Goal: Find specific page/section: Find specific page/section

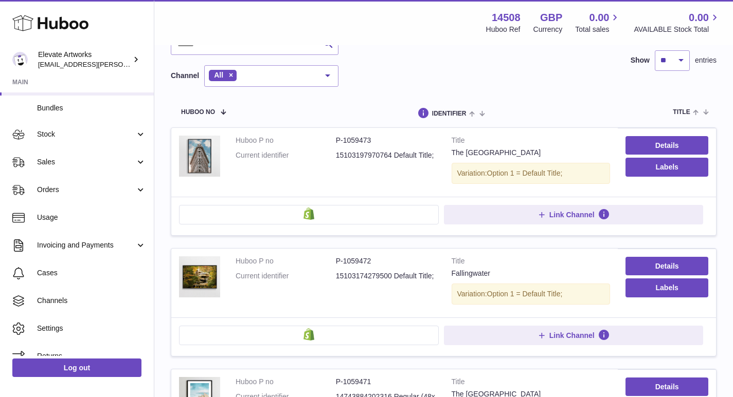
scroll to position [27, 0]
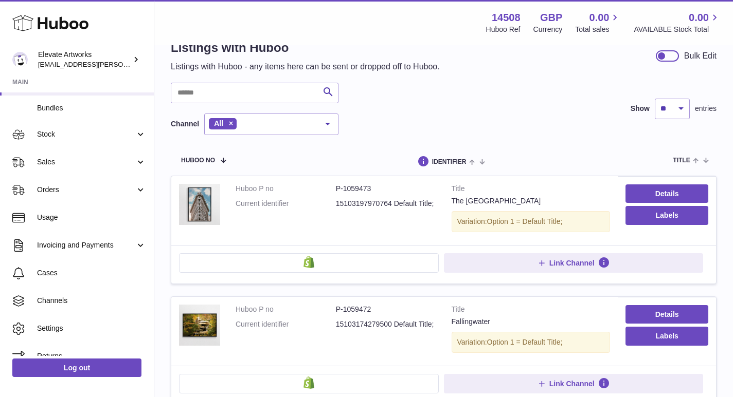
click at [371, 203] on dd "15103197970764 Default Title;" at bounding box center [386, 204] width 100 height 10
drag, startPoint x: 329, startPoint y: 187, endPoint x: 394, endPoint y: 188, distance: 64.8
click at [394, 188] on dl "Huboo P no P-1059473 Current identifier 15103197970764 Default Title;" at bounding box center [335, 199] width 201 height 30
click at [394, 205] on dd "15103197970764 Default Title;" at bounding box center [386, 204] width 100 height 10
click at [657, 197] on link "Details" at bounding box center [666, 194] width 83 height 19
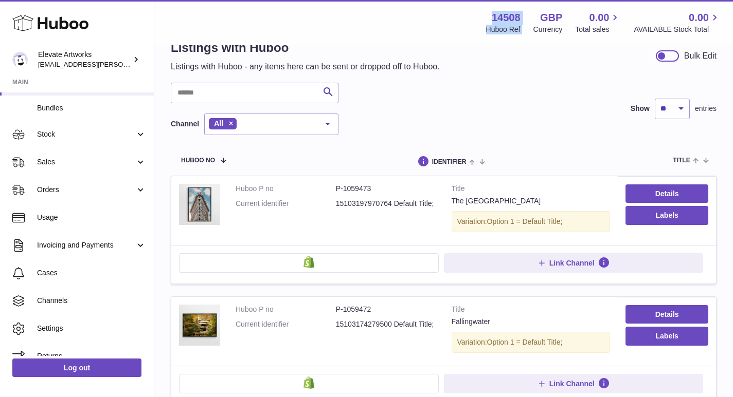
drag, startPoint x: 490, startPoint y: 16, endPoint x: 535, endPoint y: 19, distance: 45.3
click at [535, 19] on div "14508 Huboo Ref GBP Currency 0.00 Total sales 0.00 AVAILABLE Stock Total" at bounding box center [596, 23] width 247 height 24
drag, startPoint x: 333, startPoint y: 190, endPoint x: 381, endPoint y: 188, distance: 48.9
click at [381, 188] on dl "Huboo P no P-1059473 Current identifier 15103197970764 Default Title;" at bounding box center [335, 199] width 201 height 30
click at [480, 199] on div "The [GEOGRAPHIC_DATA]" at bounding box center [530, 201] width 159 height 10
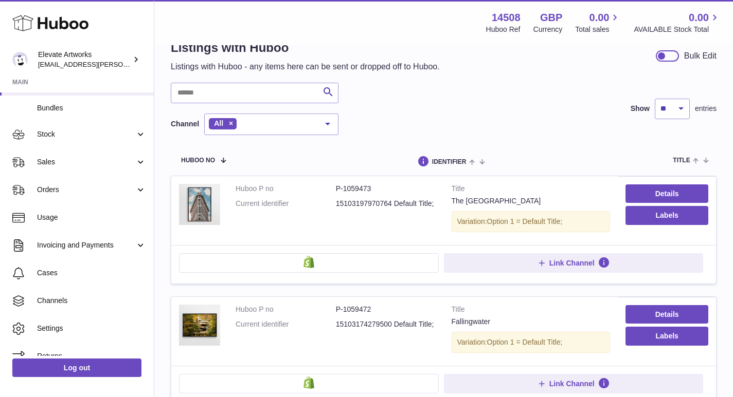
click at [392, 203] on dd "15103197970764 Default Title;" at bounding box center [386, 204] width 100 height 10
click at [402, 200] on dd "15103197970764 Default Title;" at bounding box center [386, 204] width 100 height 10
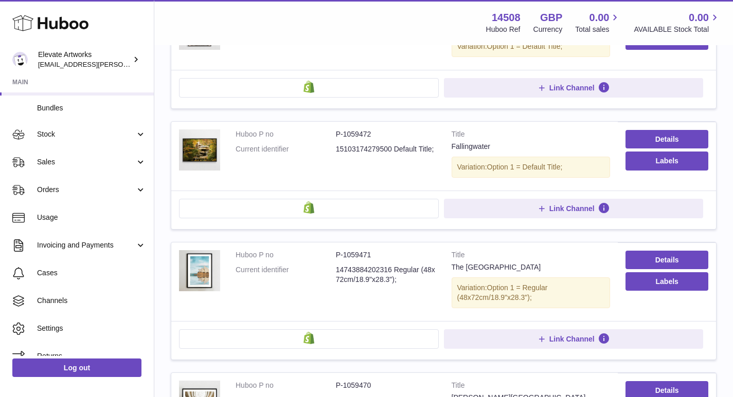
scroll to position [215, 0]
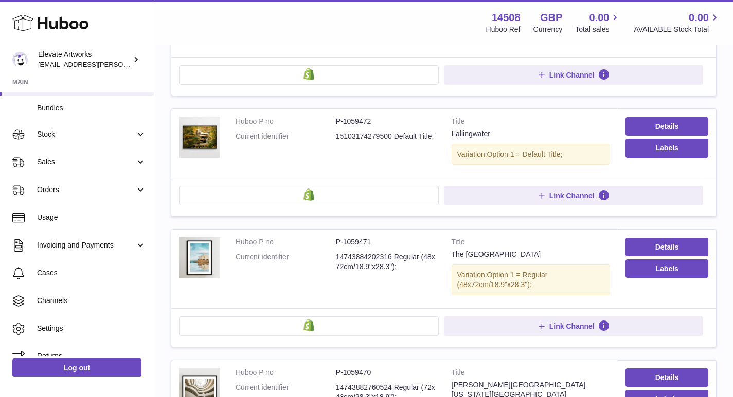
drag, startPoint x: 393, startPoint y: 255, endPoint x: 399, endPoint y: 267, distance: 13.8
click at [399, 267] on dd "14743884202316 Regular (48x72cm/18.9"x28.3");" at bounding box center [386, 262] width 100 height 20
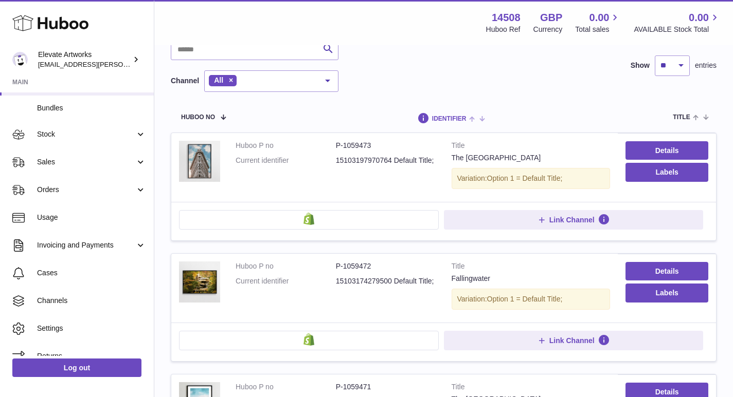
scroll to position [103, 0]
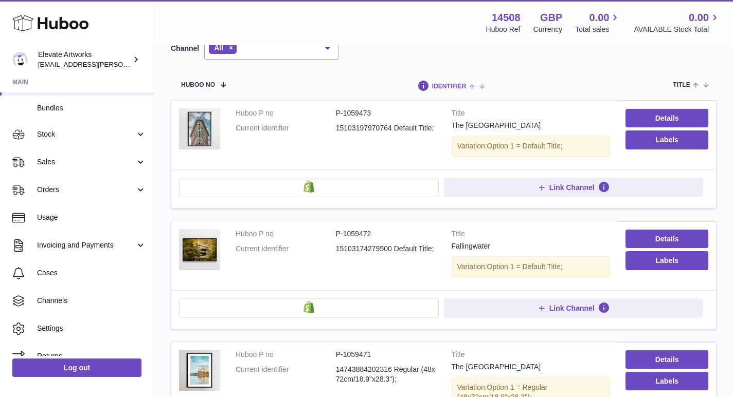
click at [444, 86] on span "identifier" at bounding box center [449, 86] width 34 height 7
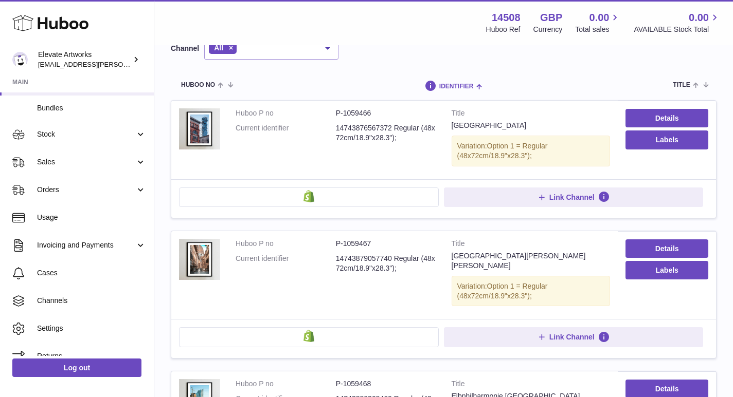
click at [444, 86] on span "identifier" at bounding box center [456, 86] width 34 height 7
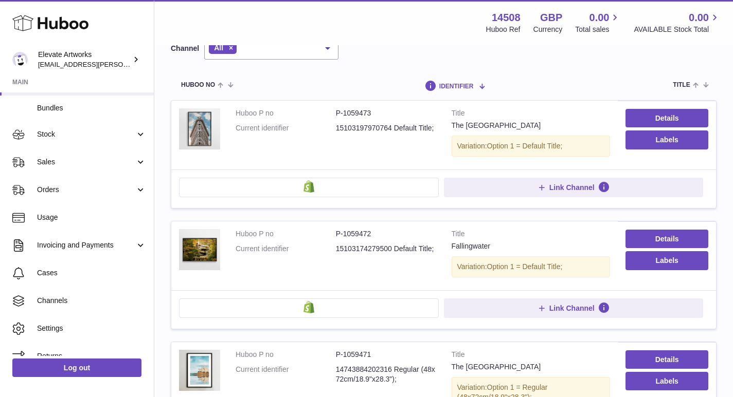
click at [444, 86] on span "identifier" at bounding box center [456, 86] width 34 height 7
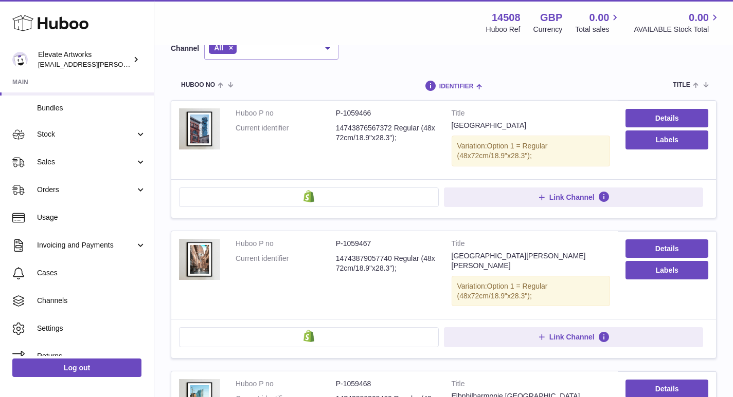
click at [445, 86] on span "identifier" at bounding box center [456, 86] width 34 height 7
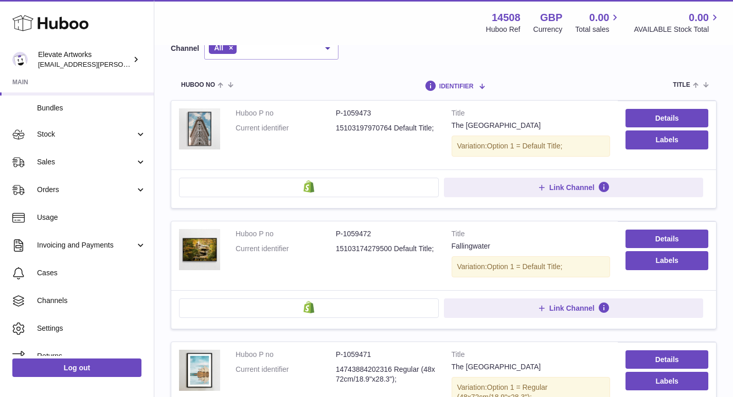
click at [445, 86] on span "identifier" at bounding box center [456, 86] width 34 height 7
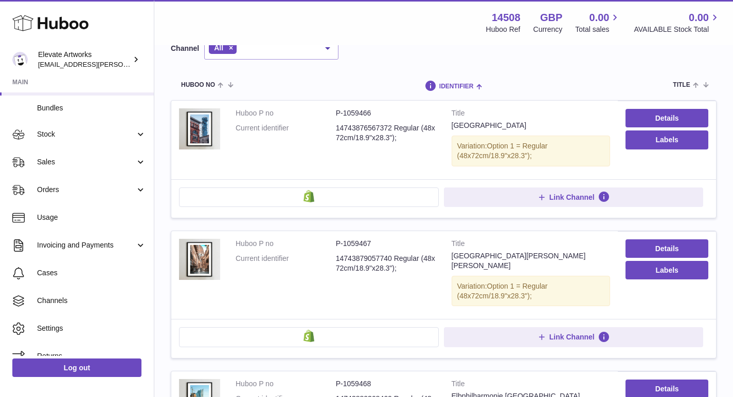
click at [445, 88] on span "identifier" at bounding box center [456, 86] width 34 height 7
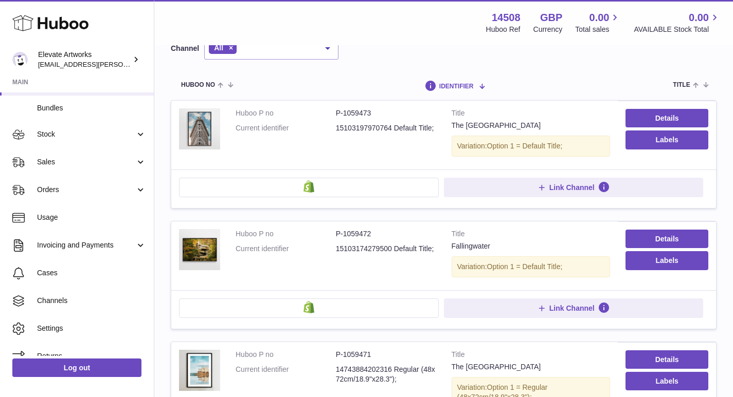
click at [446, 87] on span "identifier" at bounding box center [456, 86] width 34 height 7
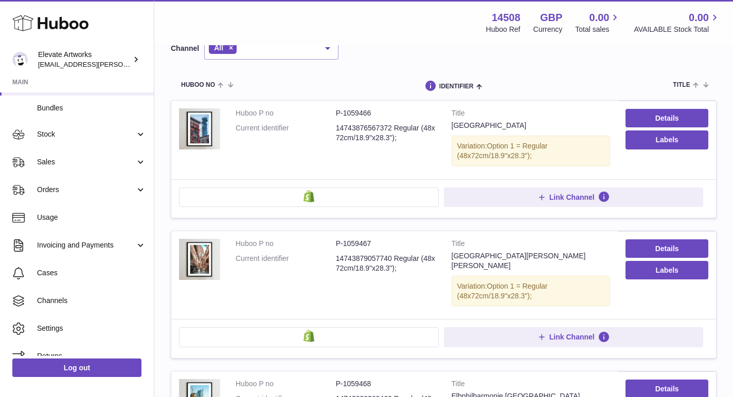
click at [341, 115] on dd "P-1059466" at bounding box center [386, 113] width 100 height 10
drag, startPoint x: 334, startPoint y: 114, endPoint x: 378, endPoint y: 114, distance: 43.7
click at [378, 114] on dl "Huboo P no P-1059466 Current identifier 14743876567372 Regular (48x72cm/18.9"x2…" at bounding box center [335, 128] width 201 height 40
click at [378, 114] on dd "P-1059466" at bounding box center [386, 113] width 100 height 10
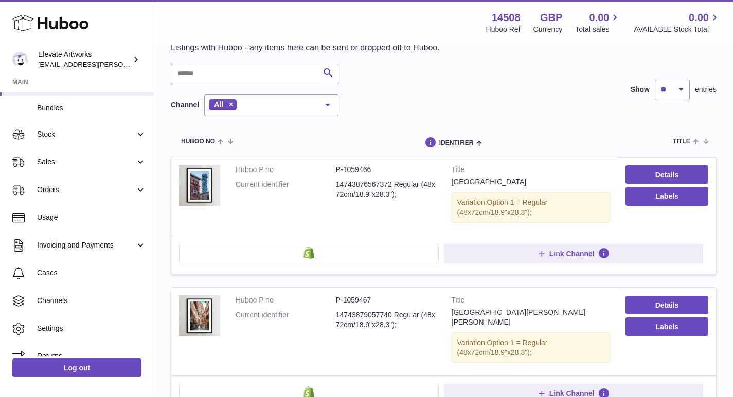
scroll to position [85, 0]
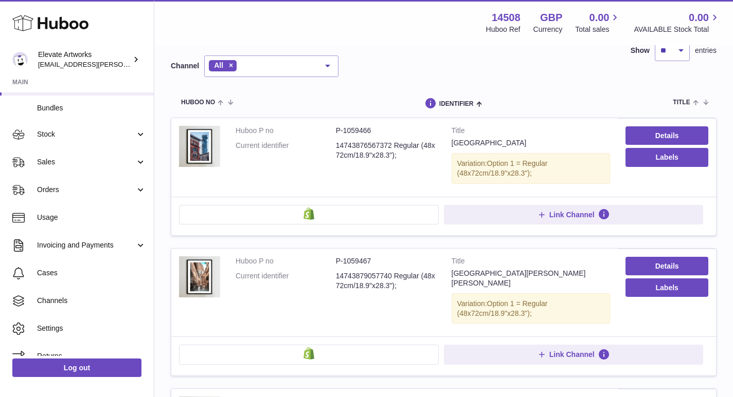
drag, startPoint x: 534, startPoint y: 171, endPoint x: 502, endPoint y: 171, distance: 31.9
click at [502, 171] on div "Variation: Option 1 = Regular (48x72cm/18.9"x28.3");" at bounding box center [530, 168] width 159 height 31
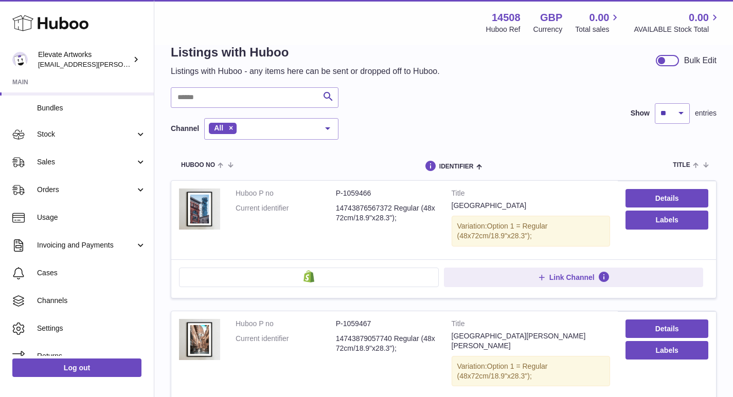
scroll to position [22, 0]
click at [500, 175] on tr "Huboo no identifier title action channels" at bounding box center [443, 166] width 545 height 30
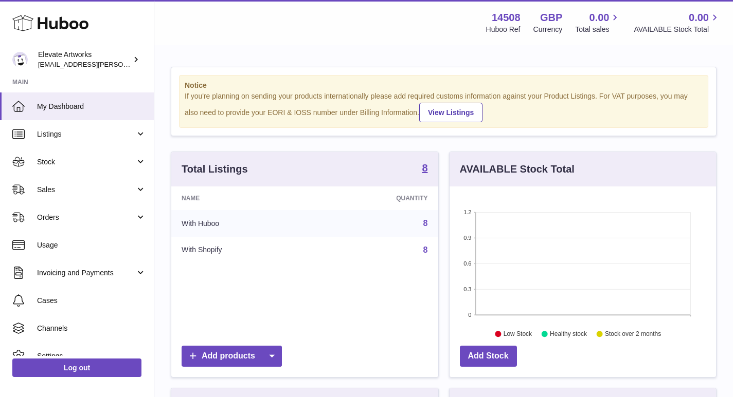
drag, startPoint x: 242, startPoint y: 96, endPoint x: 495, endPoint y: 124, distance: 254.6
click at [495, 124] on div "Notice If you're planning on sending your products internationally please add r…" at bounding box center [443, 101] width 529 height 53
click at [423, 150] on div "Notice If you're planning on sending your products internationally please add r…" at bounding box center [443, 330] width 578 height 569
